Goal: Task Accomplishment & Management: Manage account settings

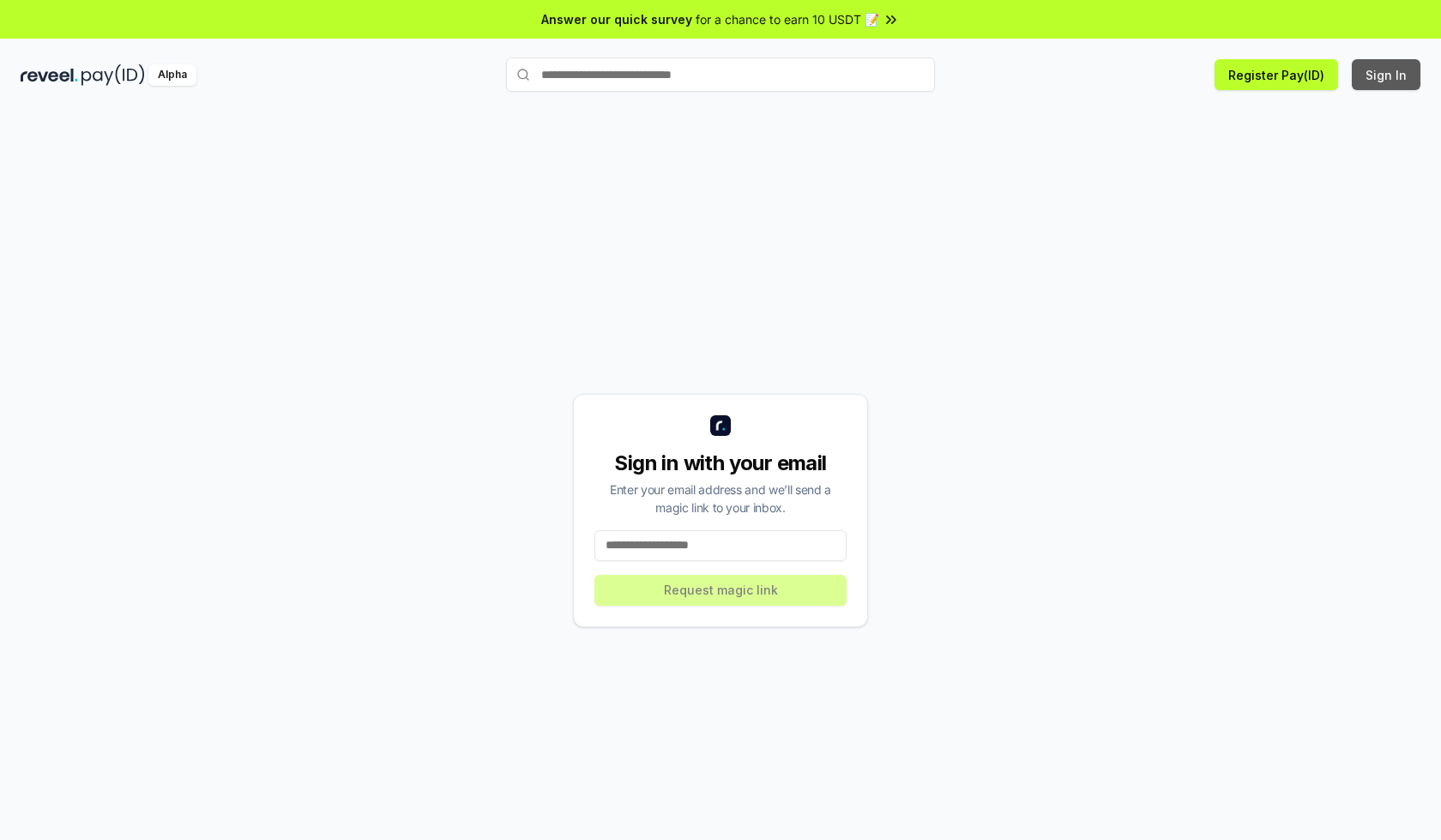
click at [1388, 75] on button "Sign In" at bounding box center [1386, 74] width 68 height 31
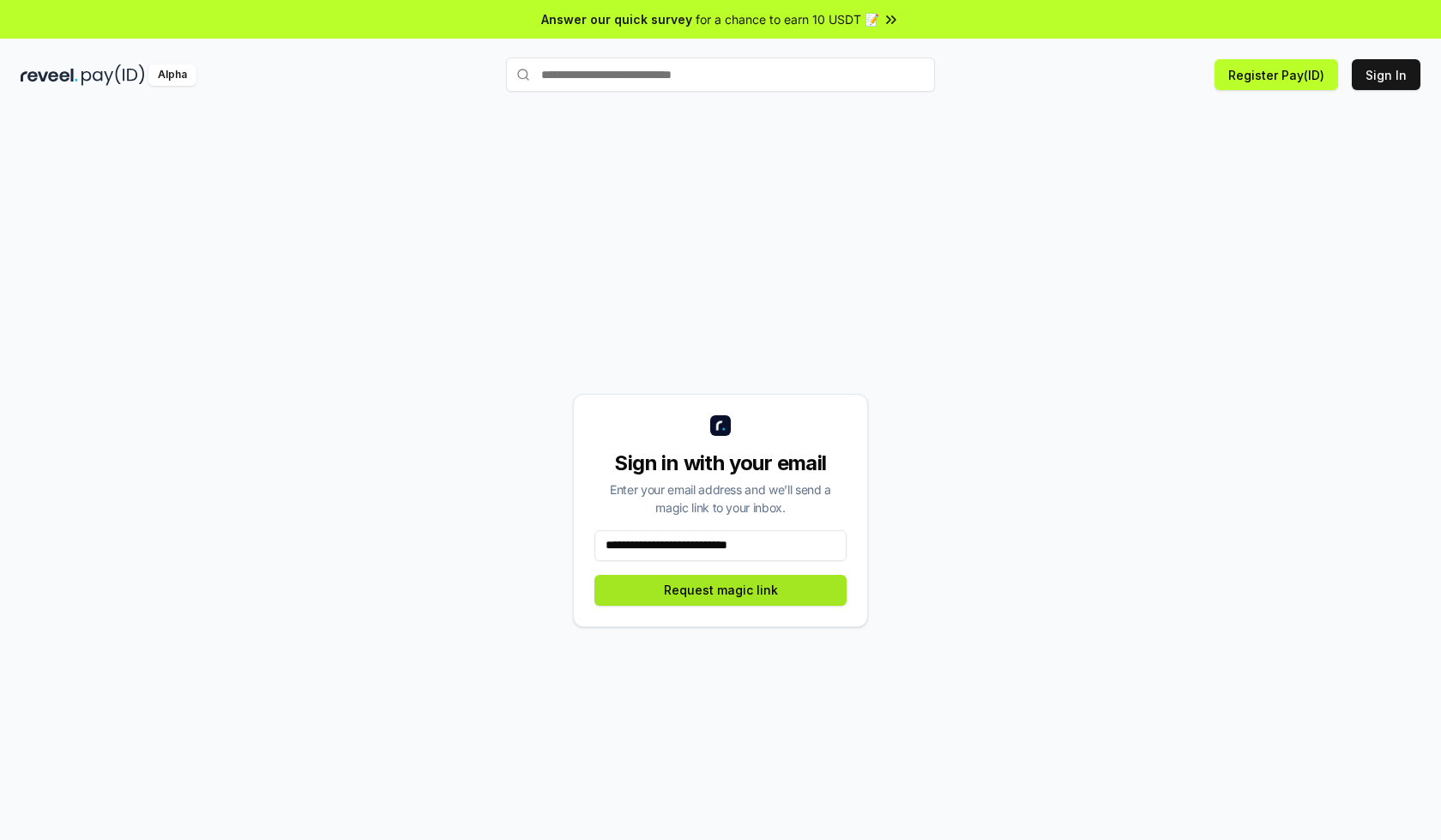
type input "**********"
click at [720, 590] on button "Request magic link" at bounding box center [720, 590] width 252 height 31
